Goal: Task Accomplishment & Management: Complete application form

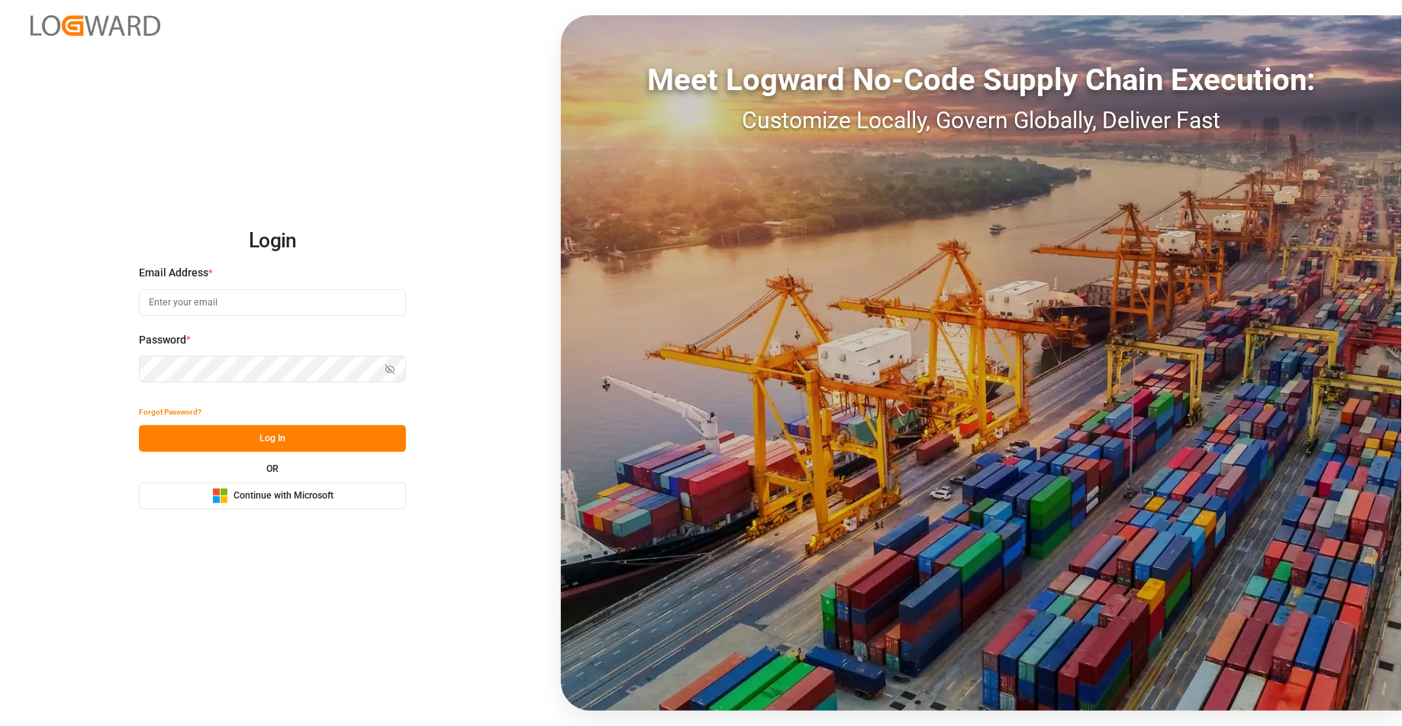
click at [333, 501] on span "Continue with Microsoft" at bounding box center [284, 496] width 100 height 14
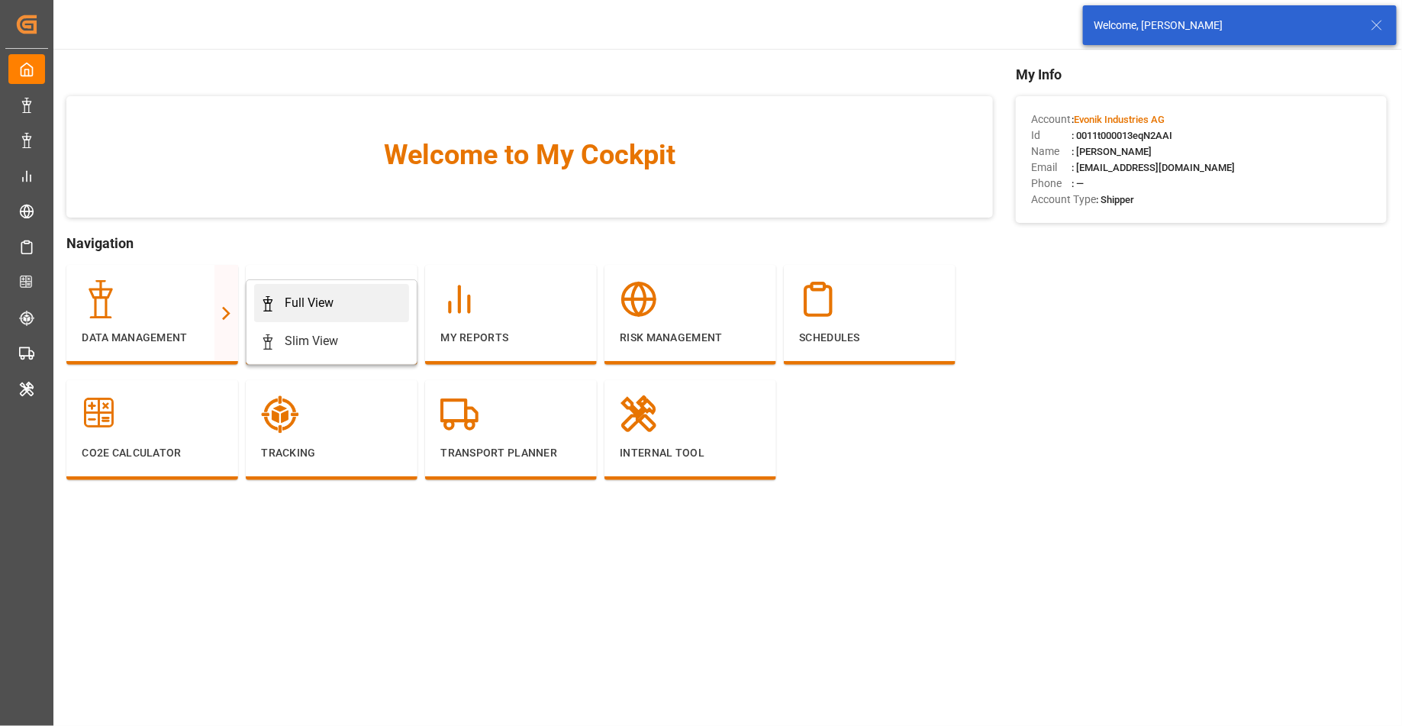
click at [279, 312] on link "Full View" at bounding box center [331, 303] width 155 height 38
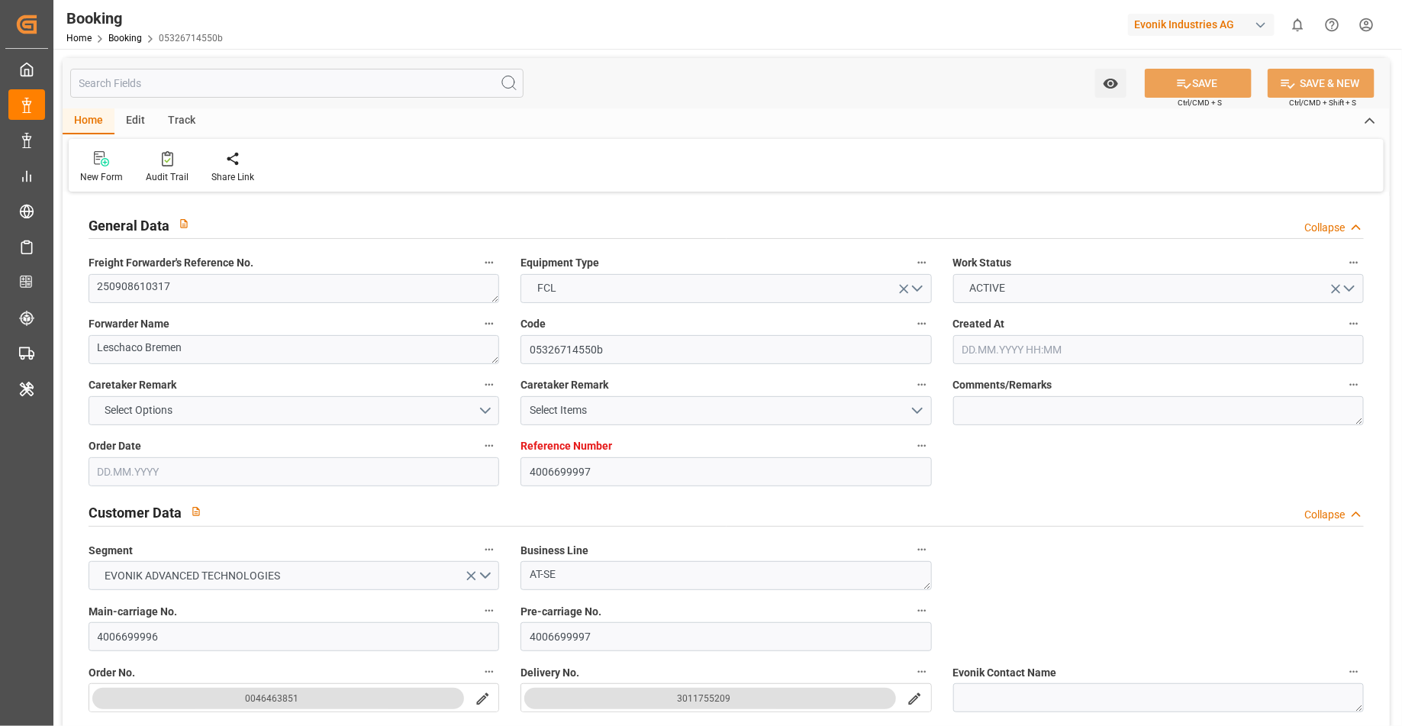
type input "[DATE] 07:57"
type input "[DATE]"
type input "[DATE] 00:00"
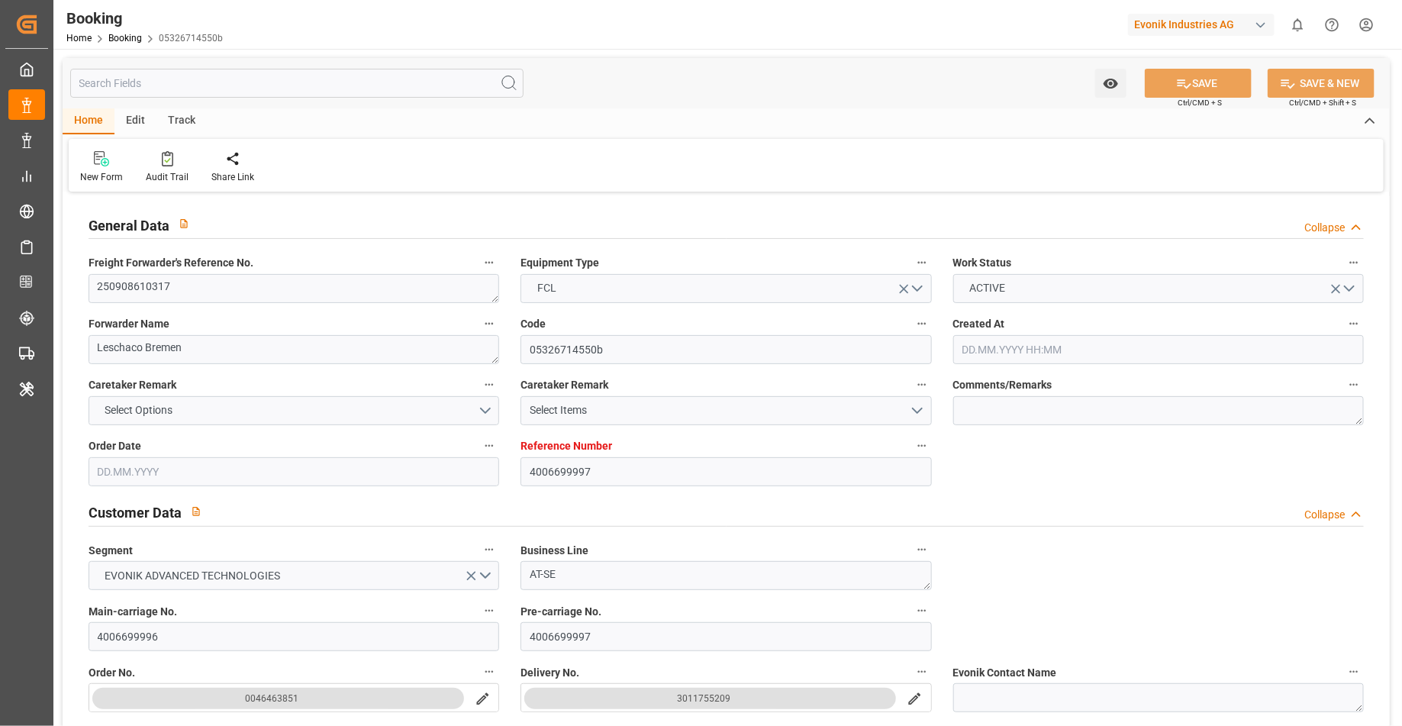
type input "[DATE]"
type input "[DATE] 22:00"
type input "[DATE] 00:00"
type input "[DATE] 20:00"
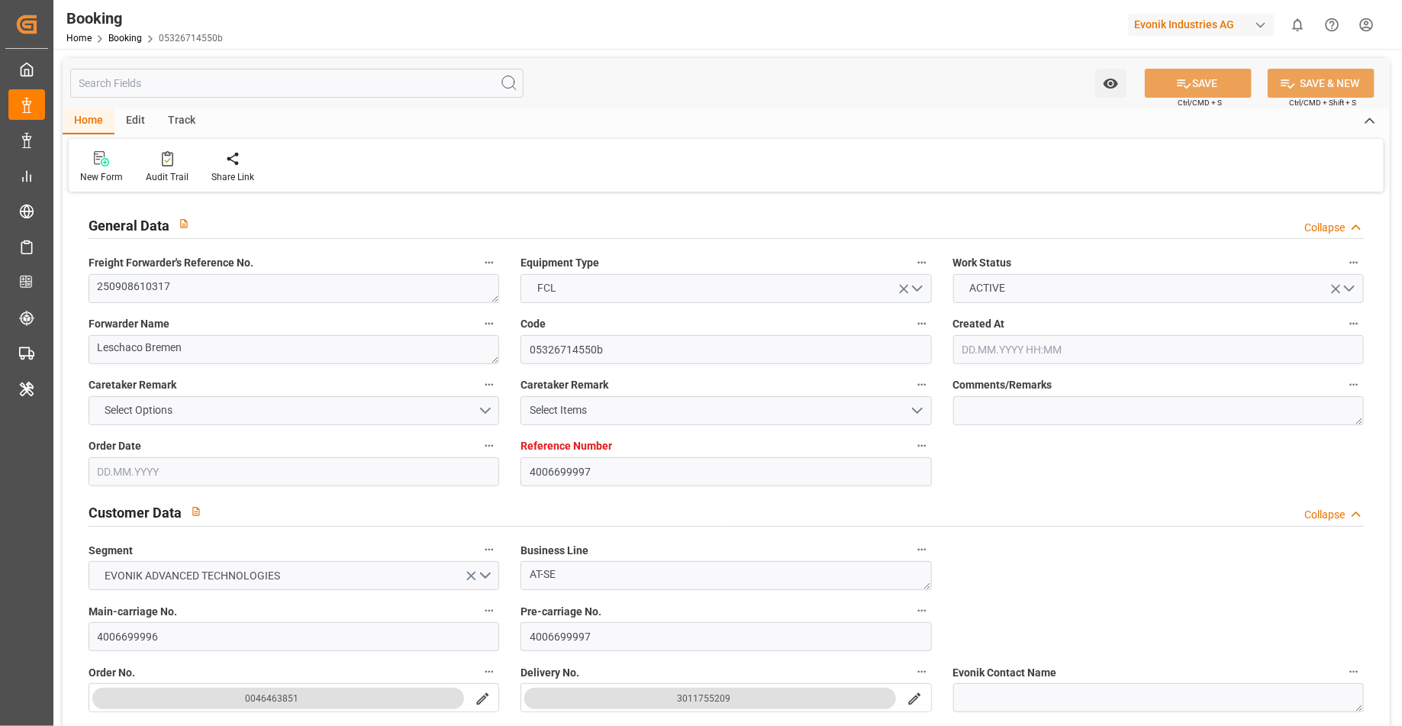
type input "[DATE] 00:00"
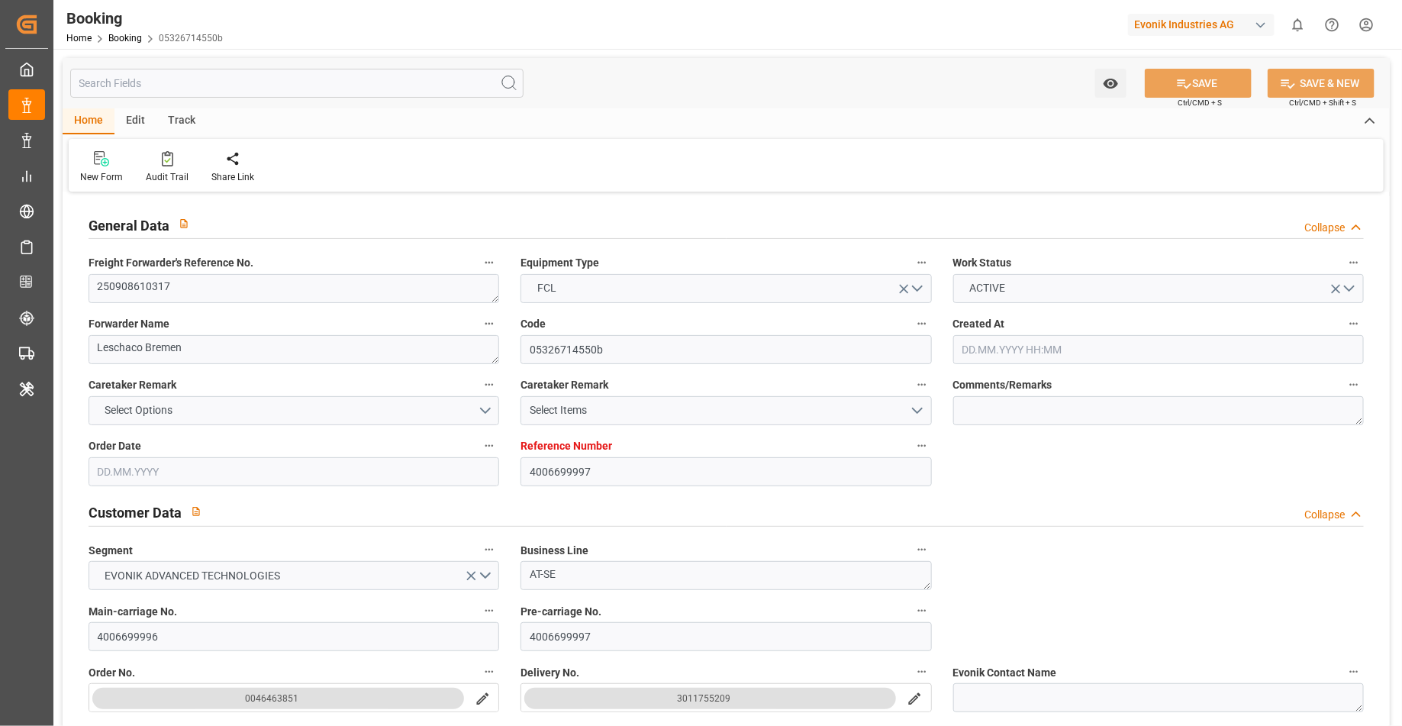
type input "[DATE] 09:28"
type input "[DATE]"
type input "[DATE] 22:00"
type input "[DATE] 14:00"
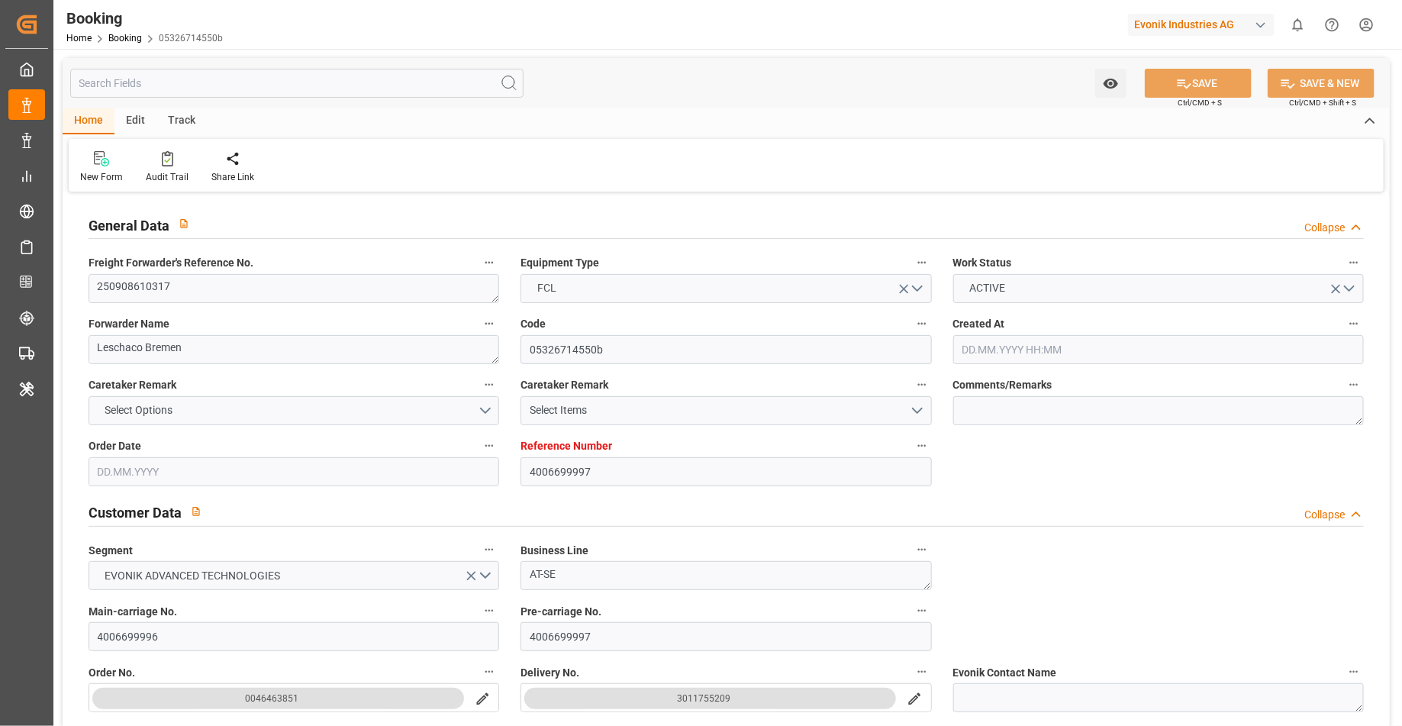
type input "[DATE] 14:00"
type input "[DATE] 23:08"
type input "[DATE] 15:00"
type input "[DATE] 20:00"
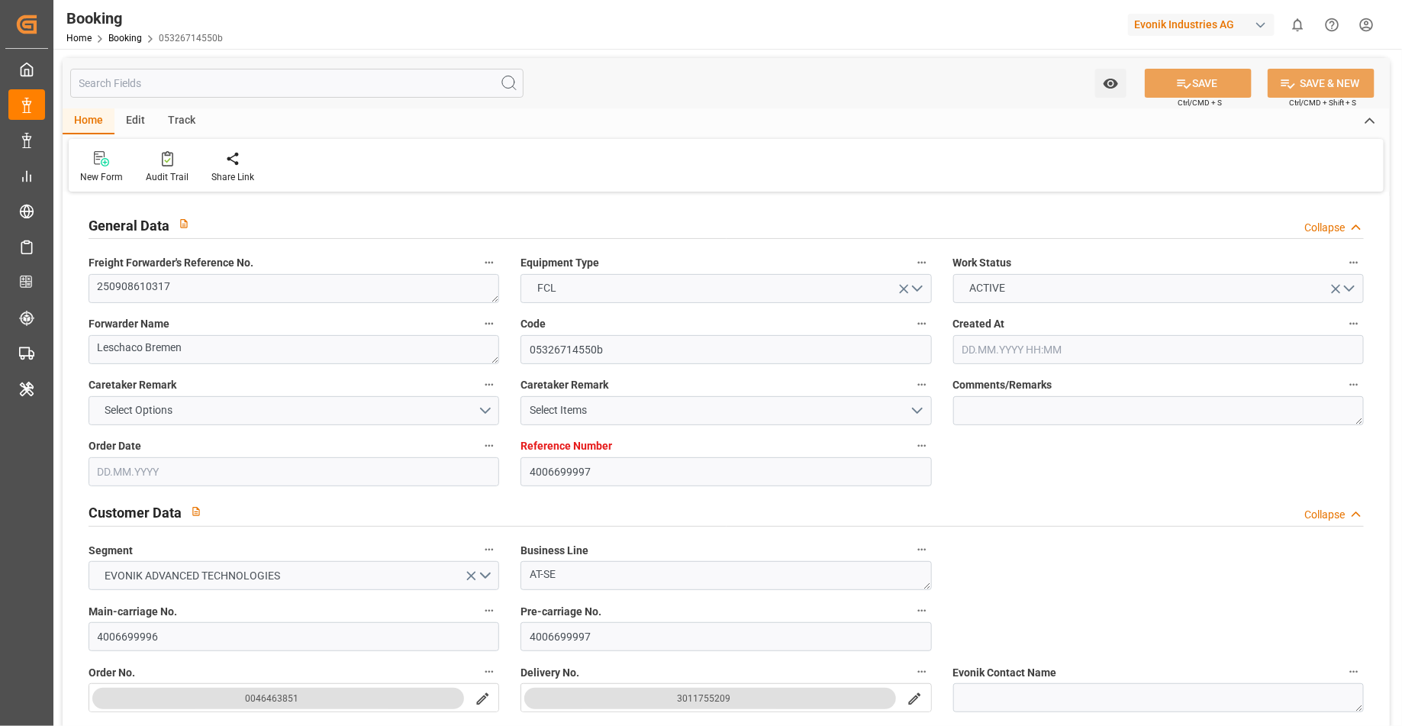
type input "[DATE] 09:33"
click at [408, 83] on input "text" at bounding box center [296, 83] width 453 height 29
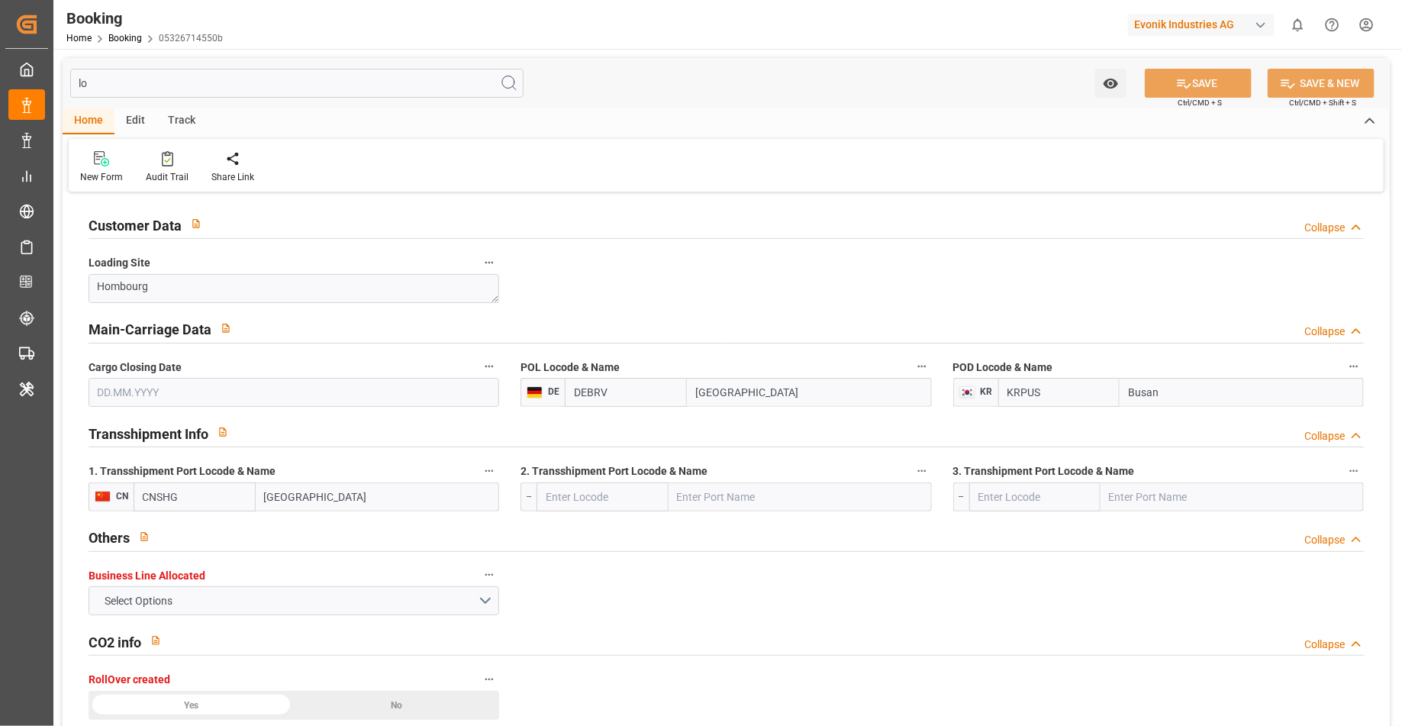
type input "lo"
click at [929, 363] on button "POL Locode & Name" at bounding box center [922, 366] width 20 height 20
click at [953, 373] on li "Description" at bounding box center [962, 365] width 101 height 25
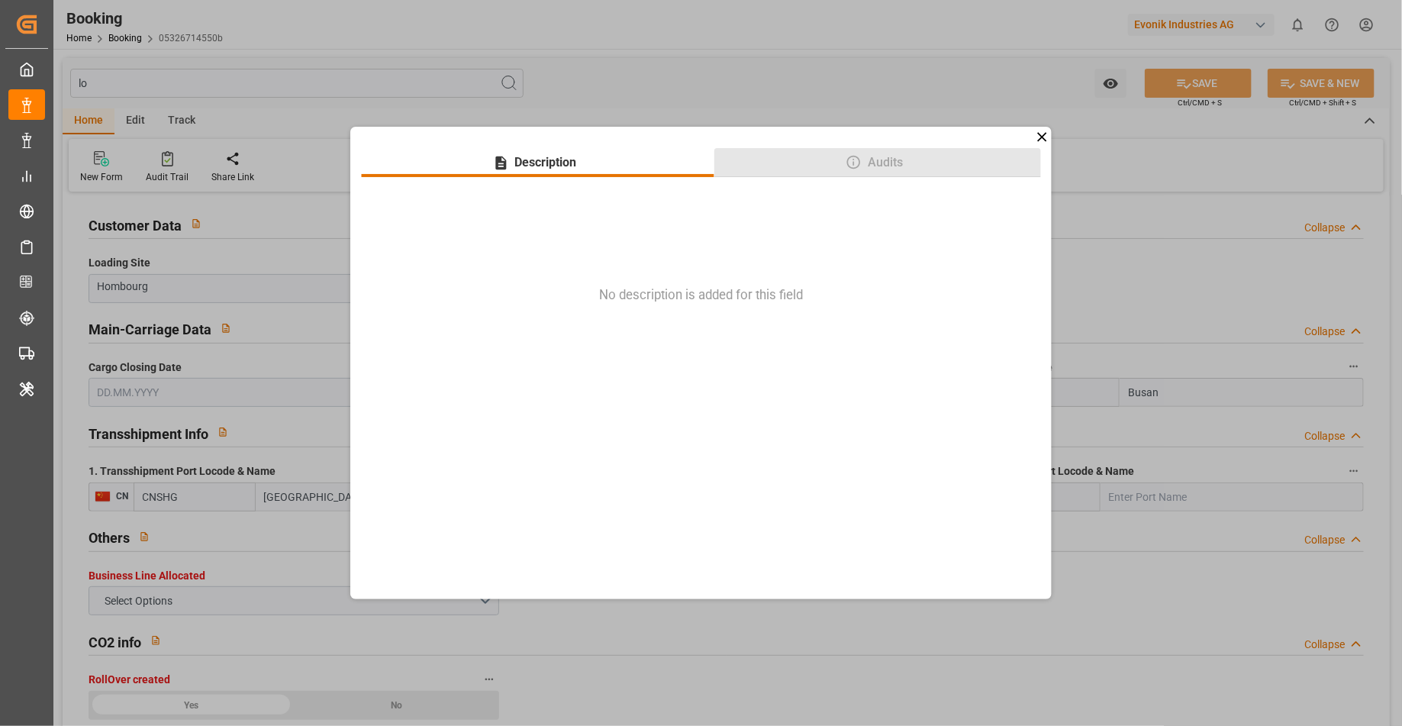
click at [885, 152] on button "Audits" at bounding box center [877, 162] width 327 height 29
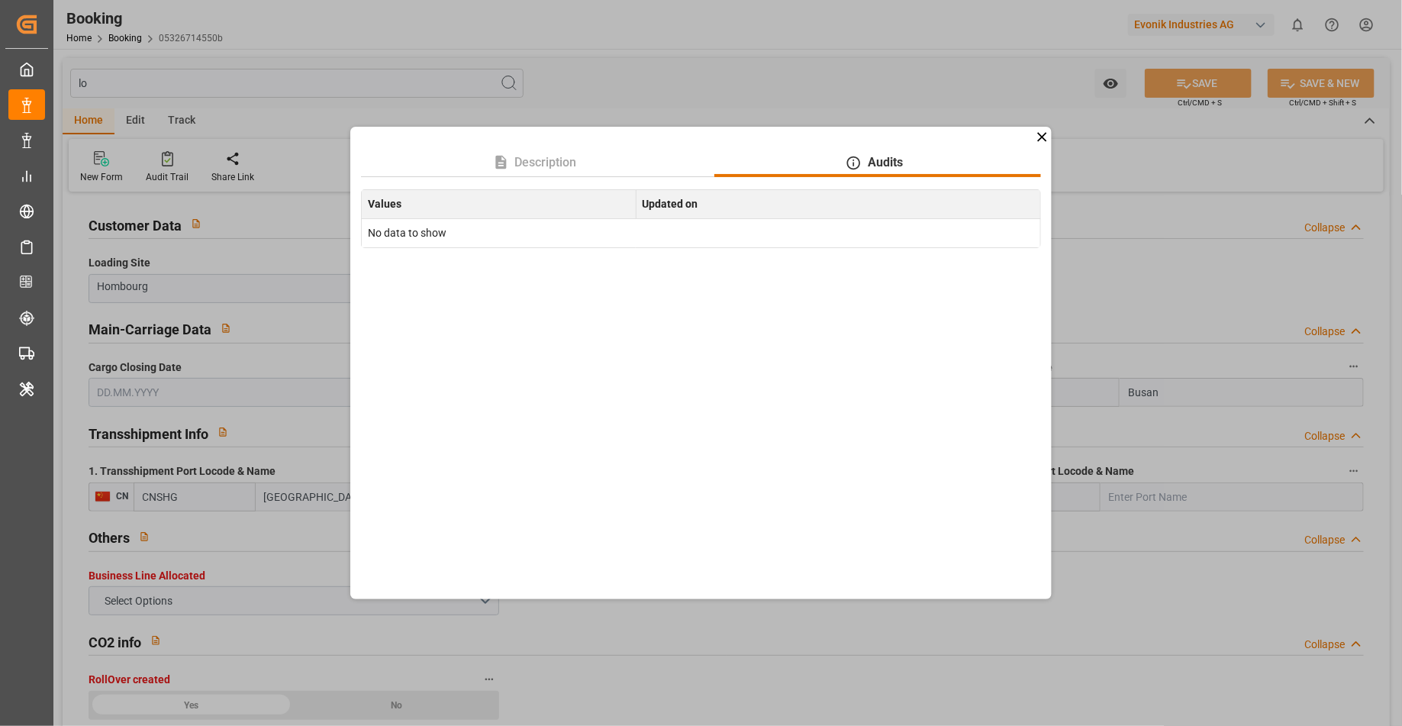
click at [1037, 140] on icon at bounding box center [1042, 137] width 16 height 16
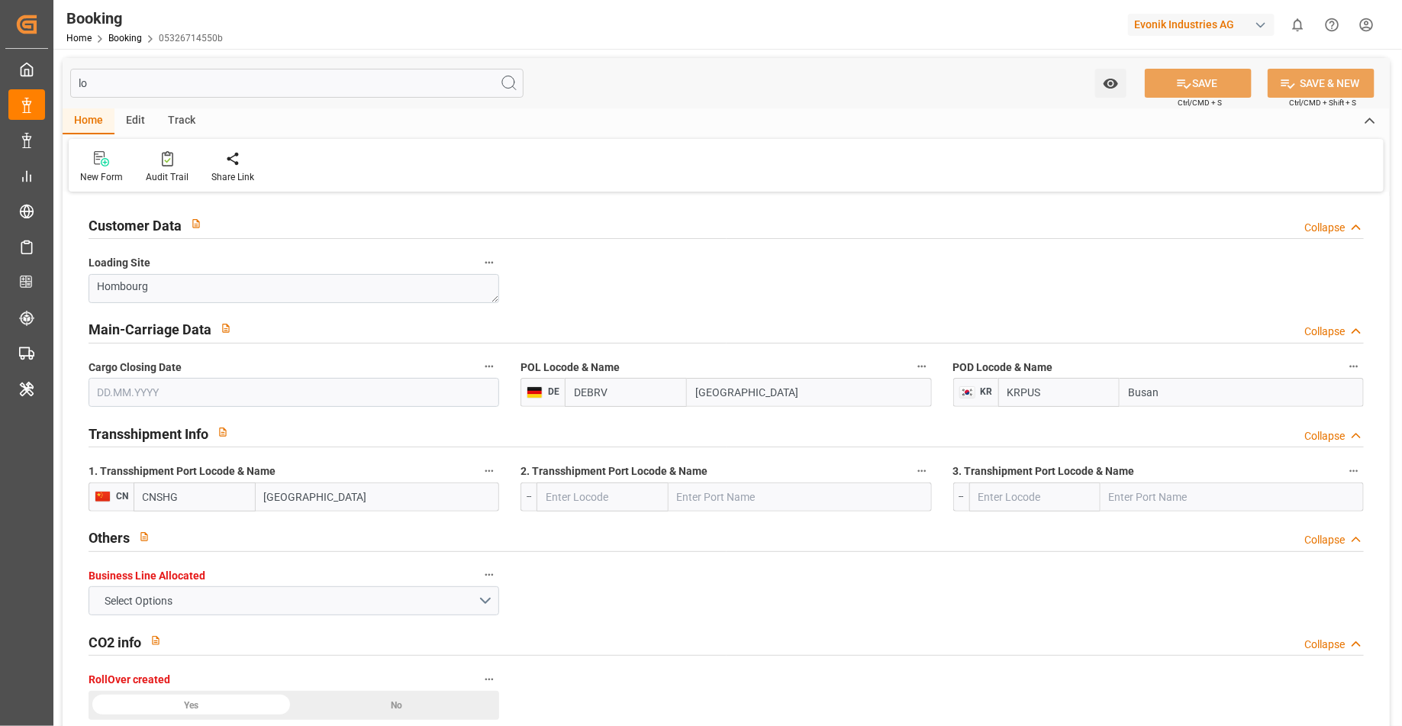
click at [491, 469] on icon "button" at bounding box center [489, 471] width 12 height 12
click at [569, 517] on li "Tracking Details" at bounding box center [541, 520] width 123 height 25
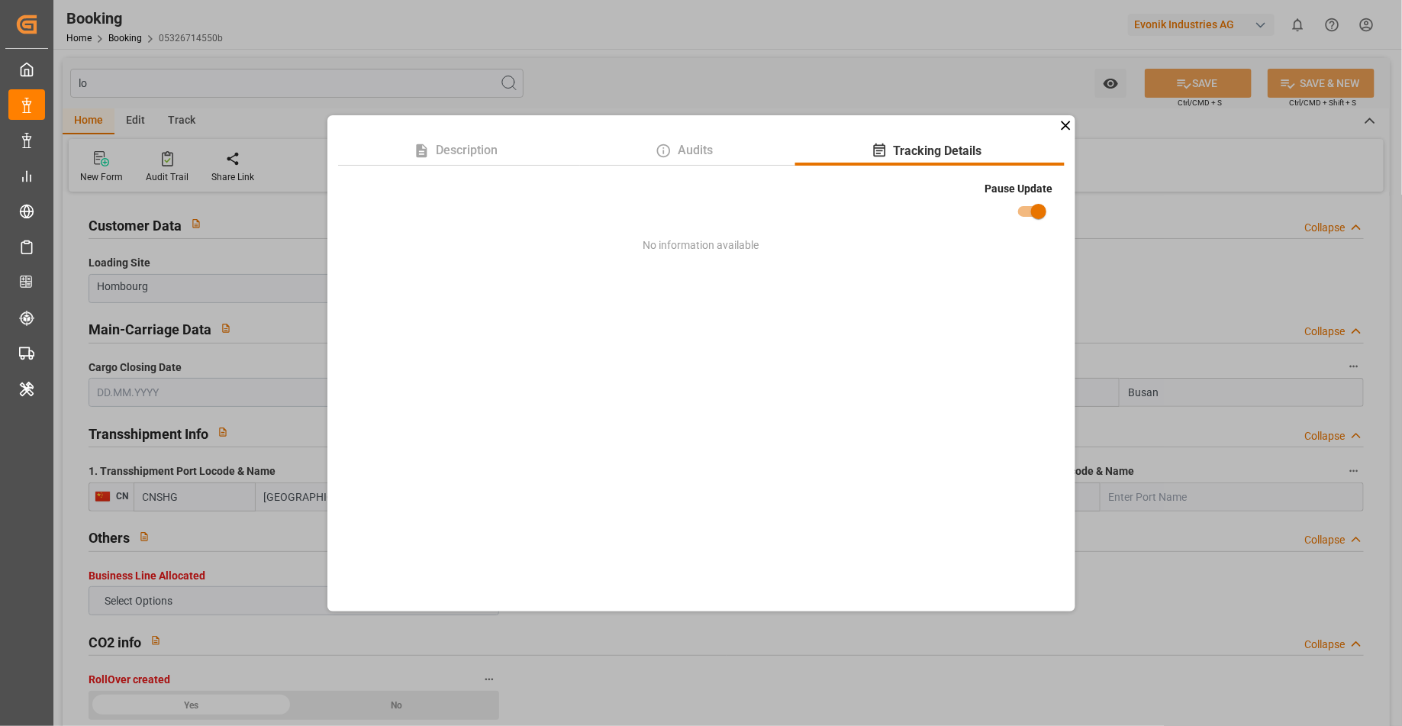
click at [1064, 127] on icon at bounding box center [1065, 125] width 9 height 9
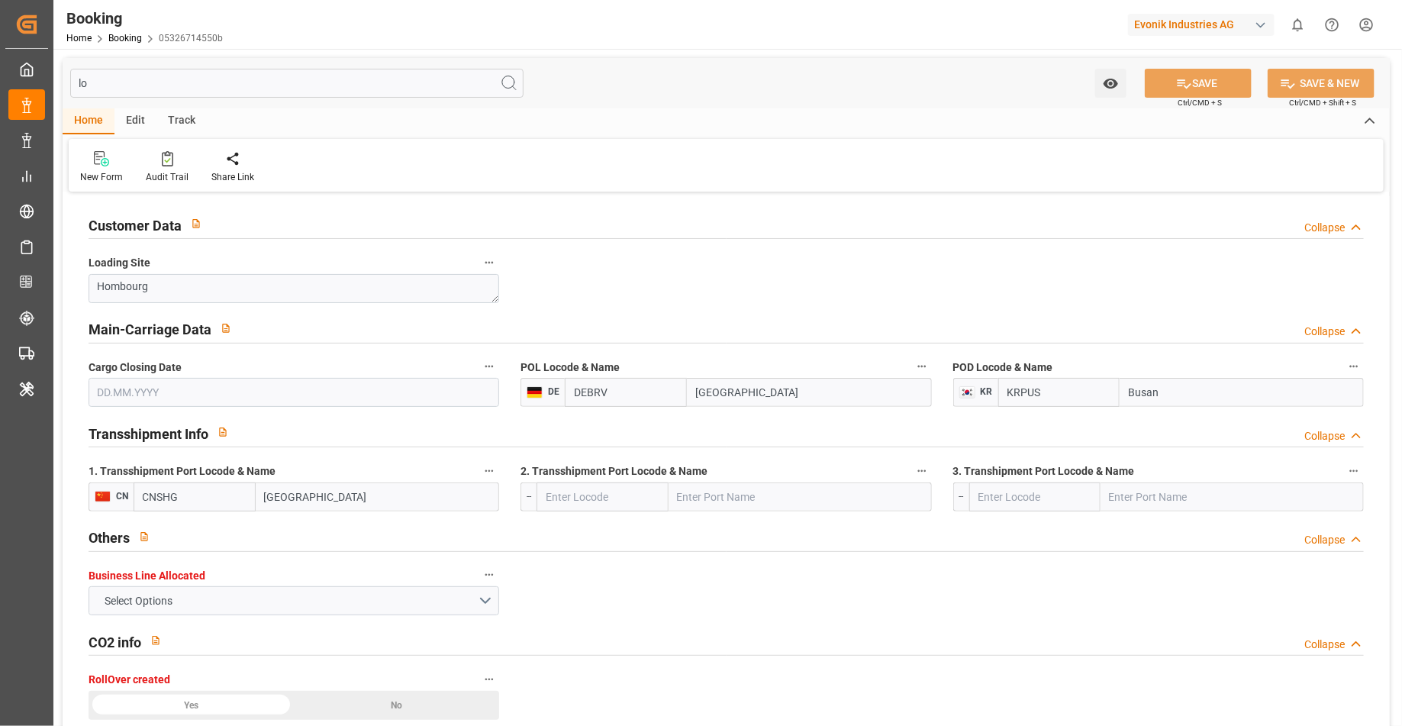
click at [495, 475] on icon "button" at bounding box center [489, 471] width 12 height 12
click at [534, 489] on li "Audits" at bounding box center [541, 494] width 123 height 25
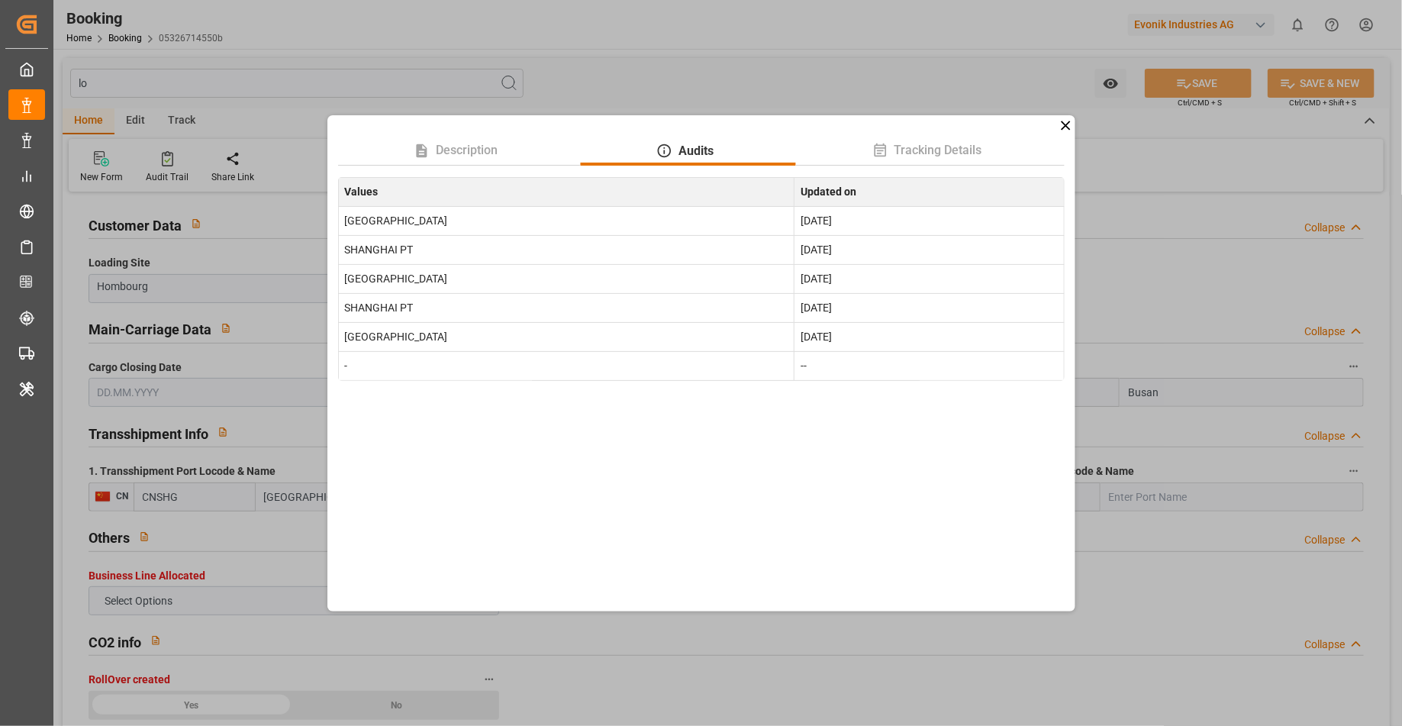
click at [1067, 126] on icon at bounding box center [1065, 125] width 9 height 9
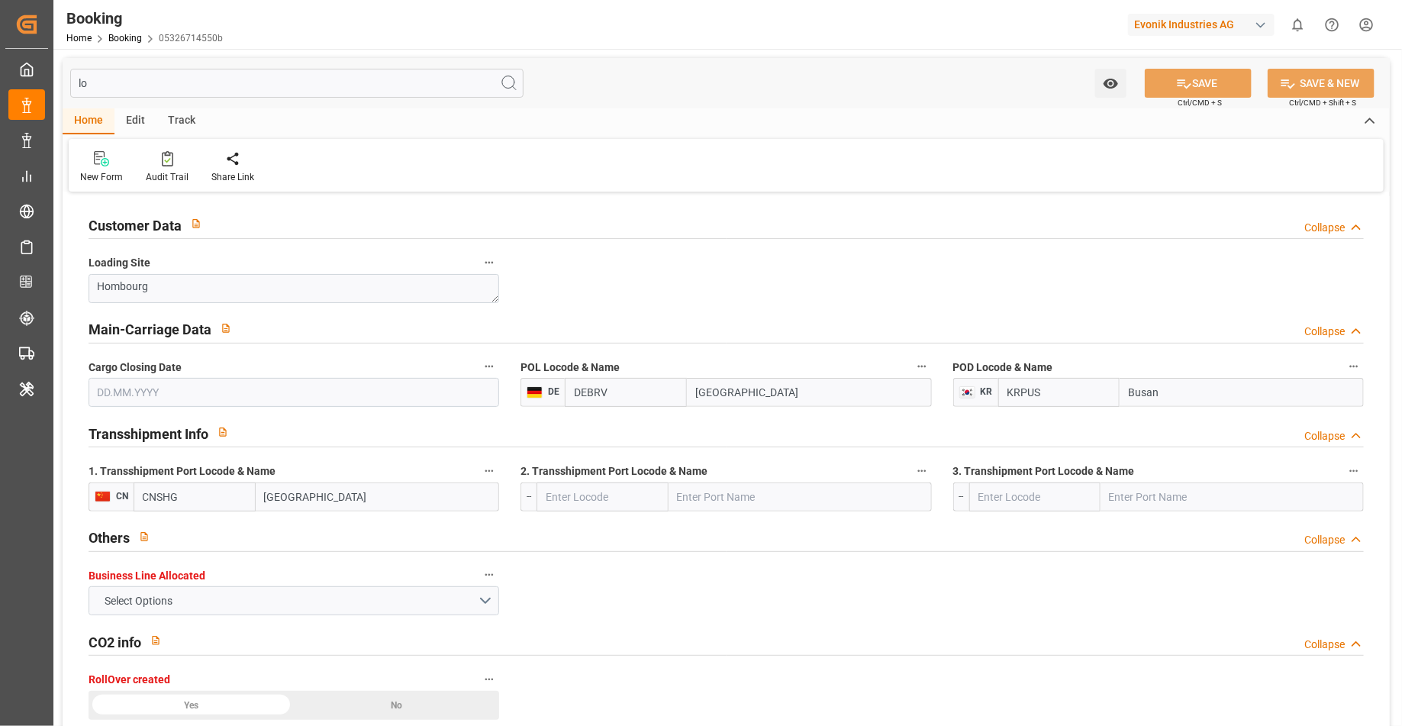
click at [485, 474] on icon "button" at bounding box center [489, 471] width 12 height 12
click at [527, 490] on li "Audits" at bounding box center [541, 494] width 123 height 25
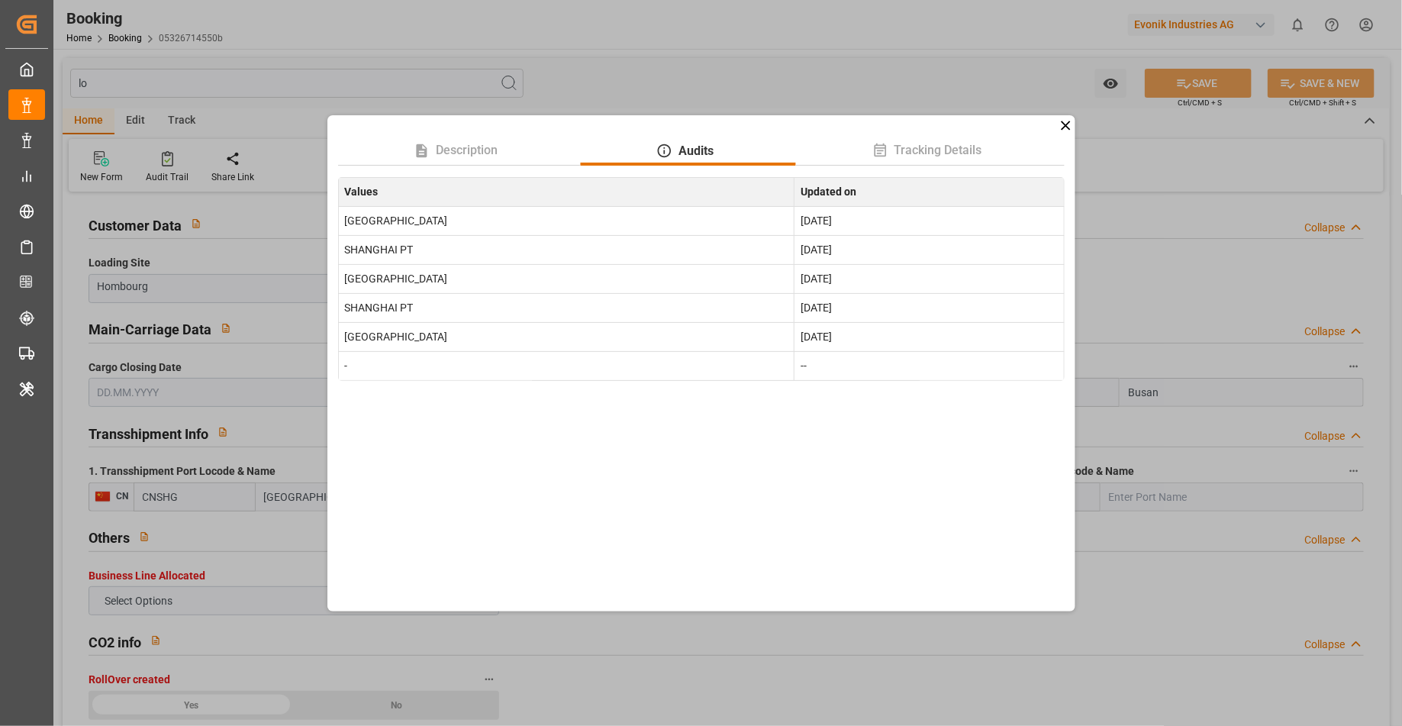
click at [1065, 121] on icon at bounding box center [1066, 126] width 16 height 16
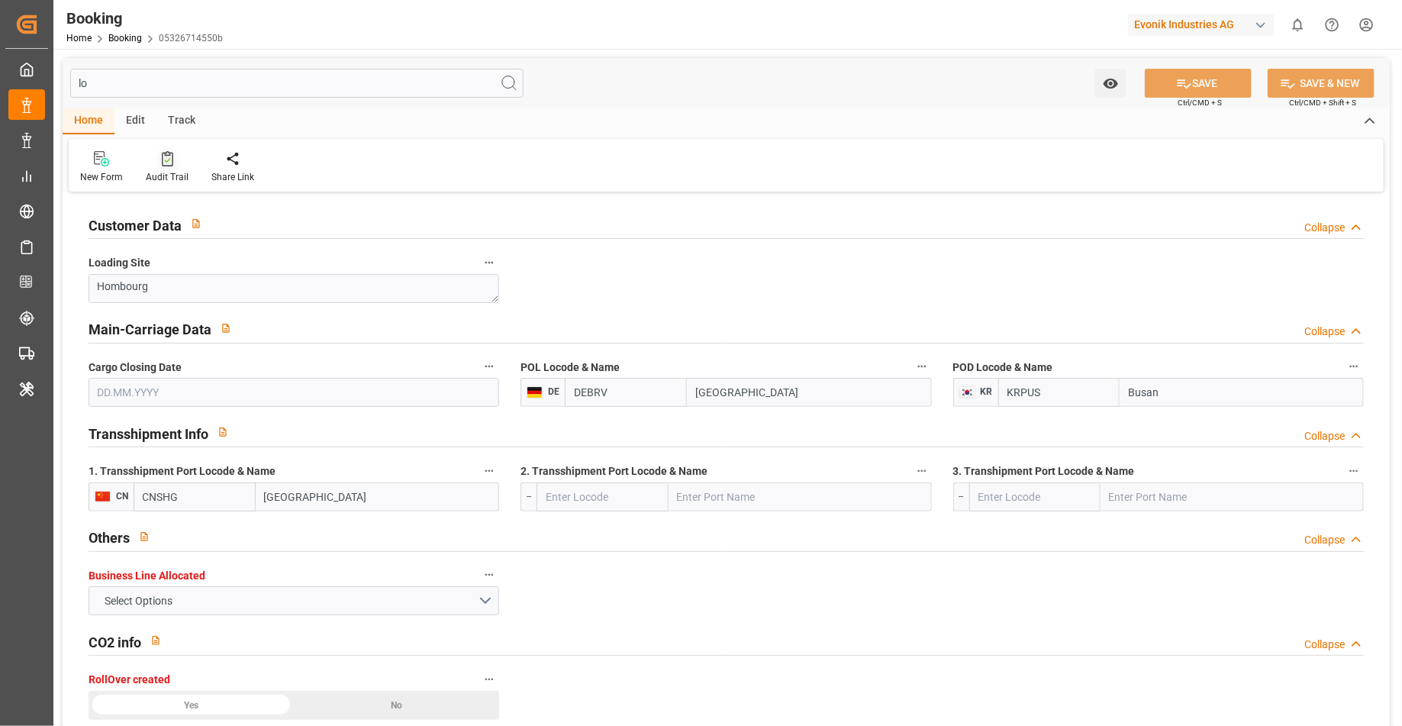
click at [171, 179] on div "Audit Trail" at bounding box center [167, 177] width 43 height 14
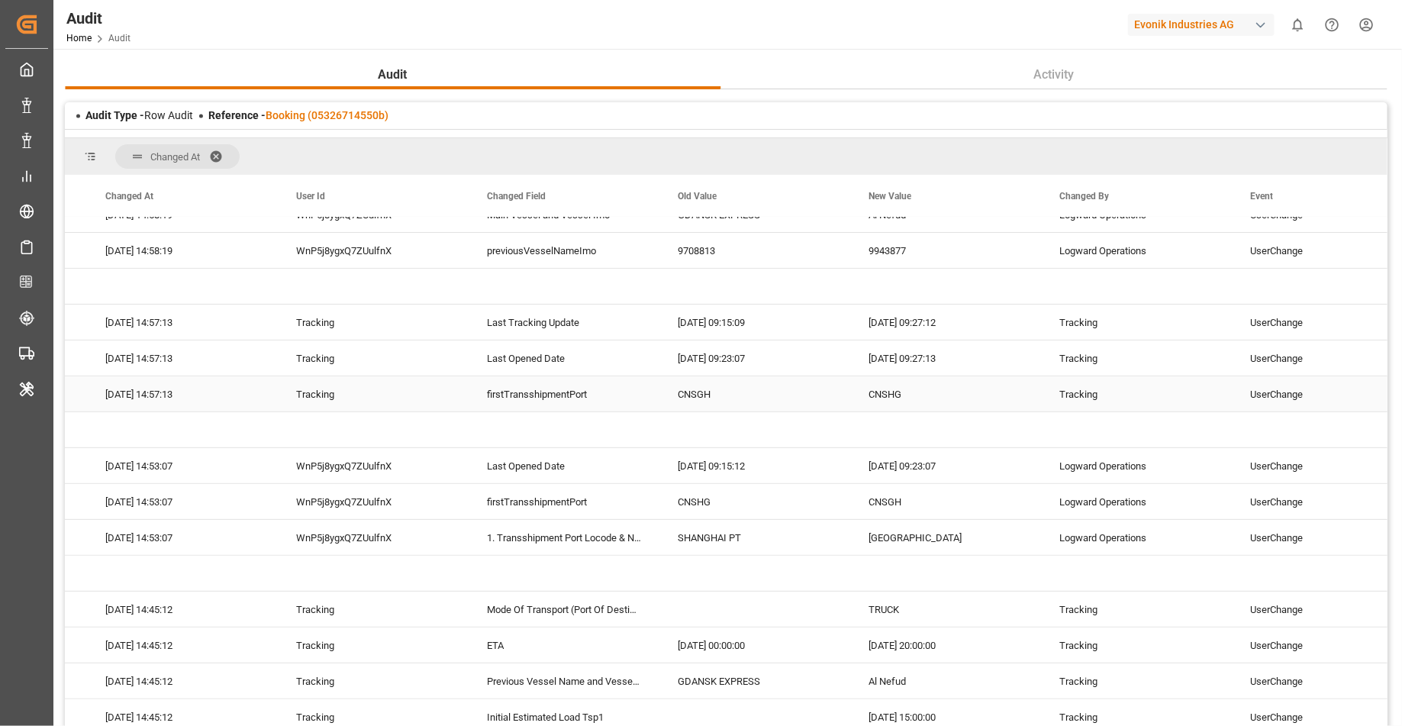
scroll to position [160, 0]
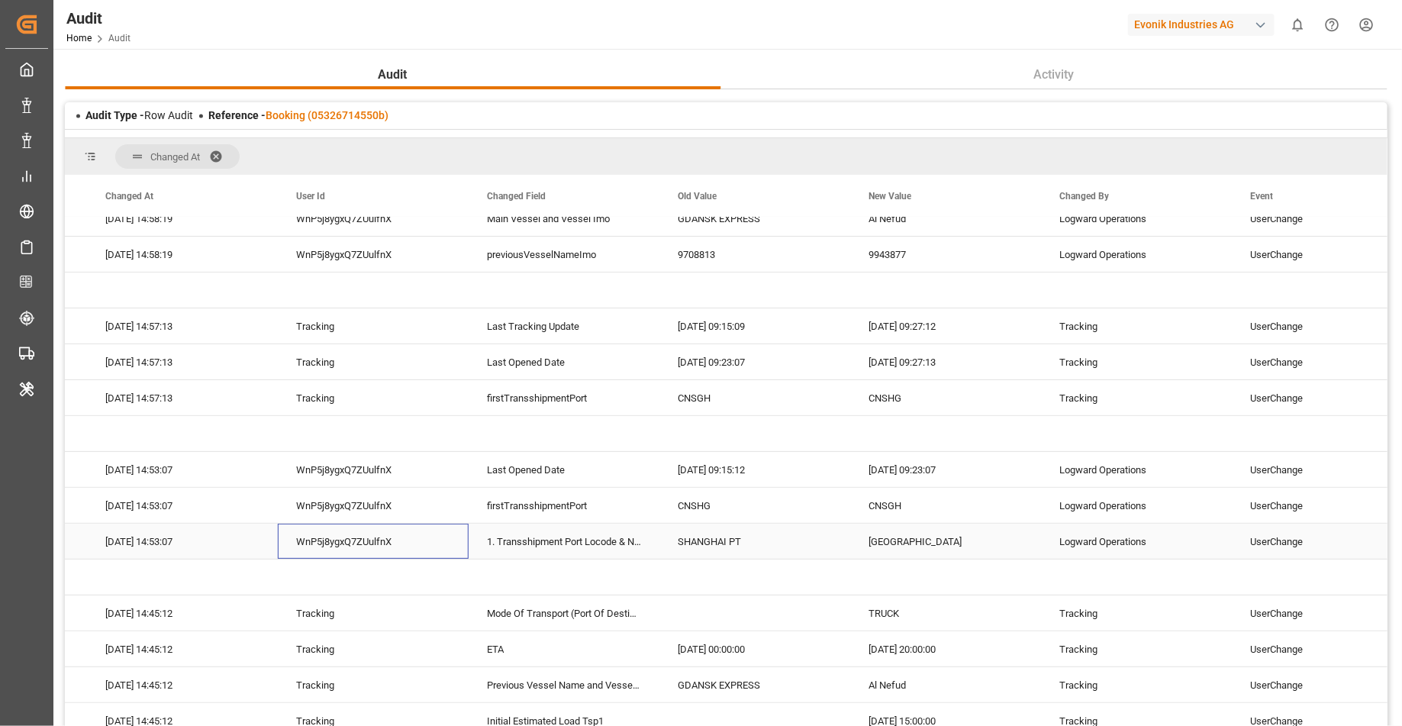
drag, startPoint x: 413, startPoint y: 540, endPoint x: 321, endPoint y: 556, distance: 93.7
click at [321, 556] on div "WnP5j8ygxQ7ZUulfnX" at bounding box center [373, 541] width 191 height 35
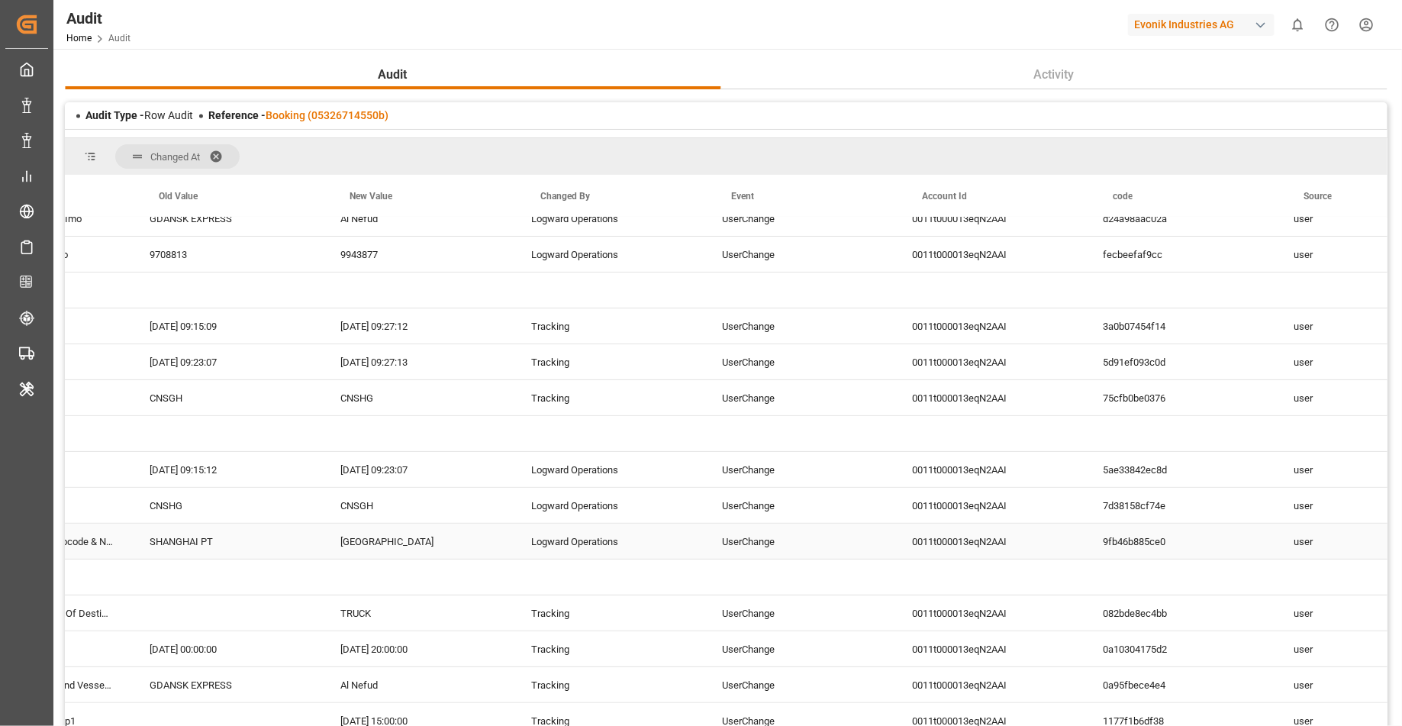
scroll to position [0, 711]
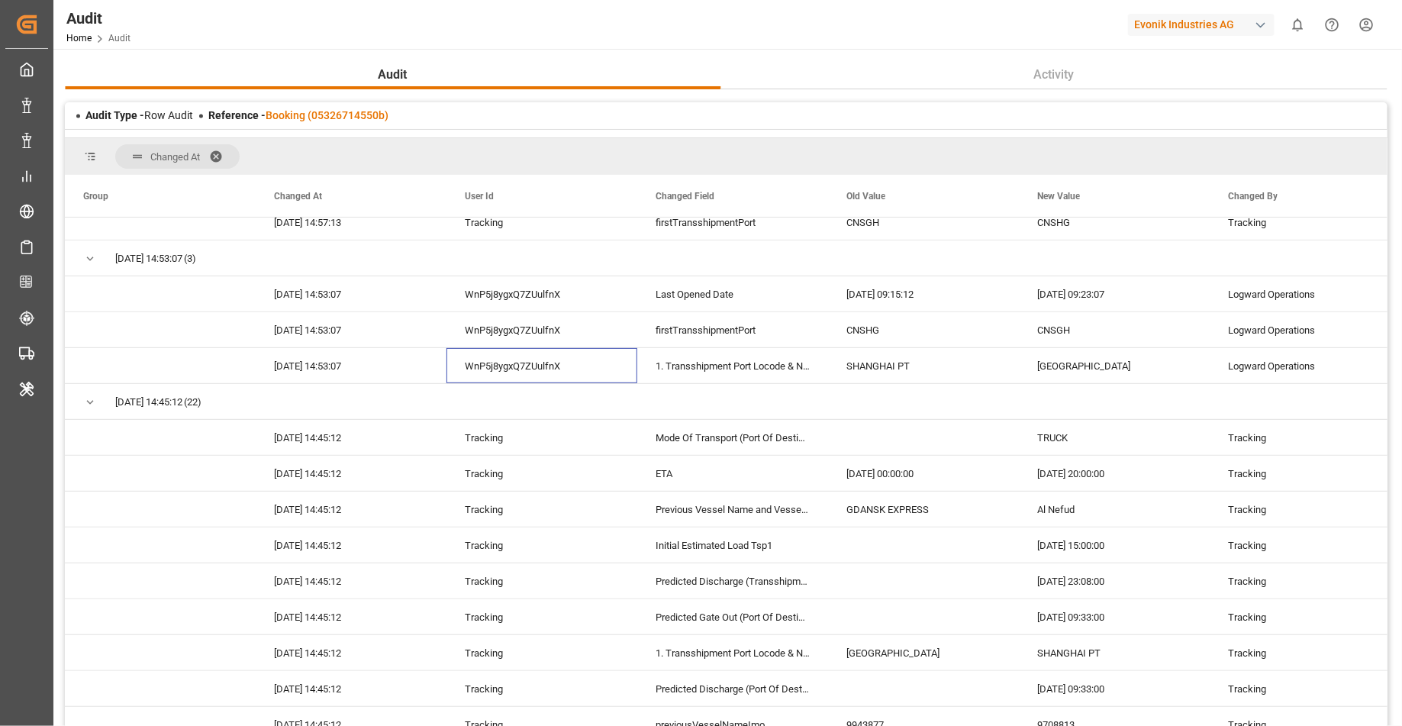
click at [1179, 27] on div "Evonik Industries AG" at bounding box center [1201, 25] width 147 height 22
type input "poc"
